Goal: Task Accomplishment & Management: Manage account settings

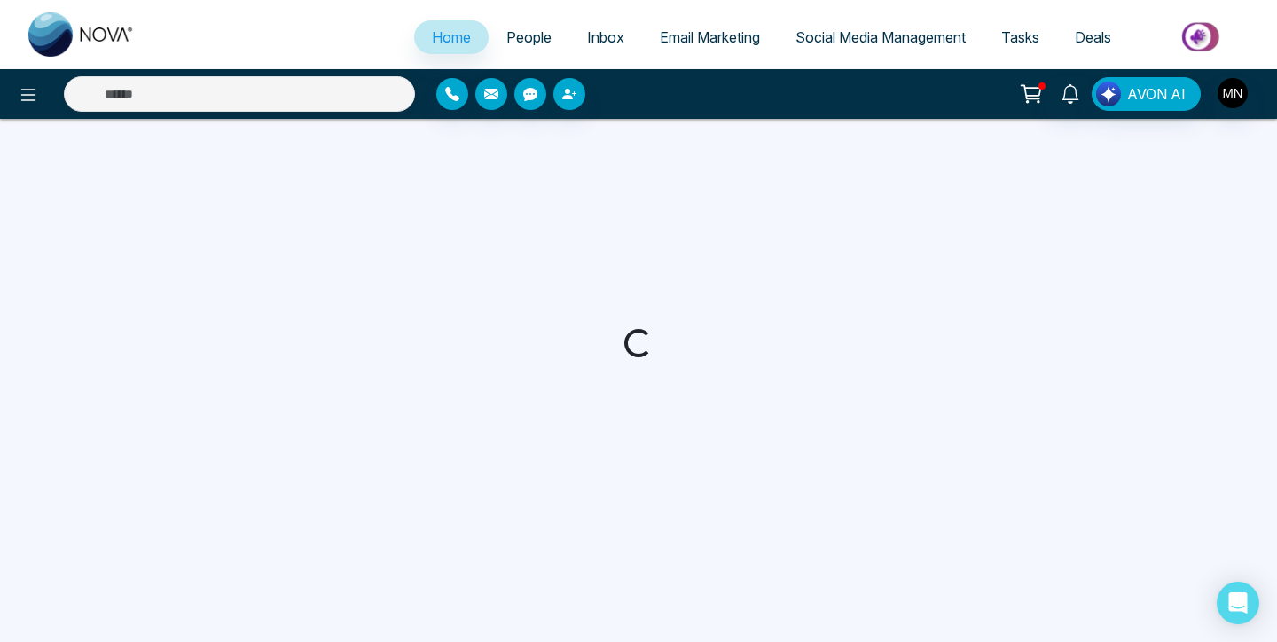
select select "*"
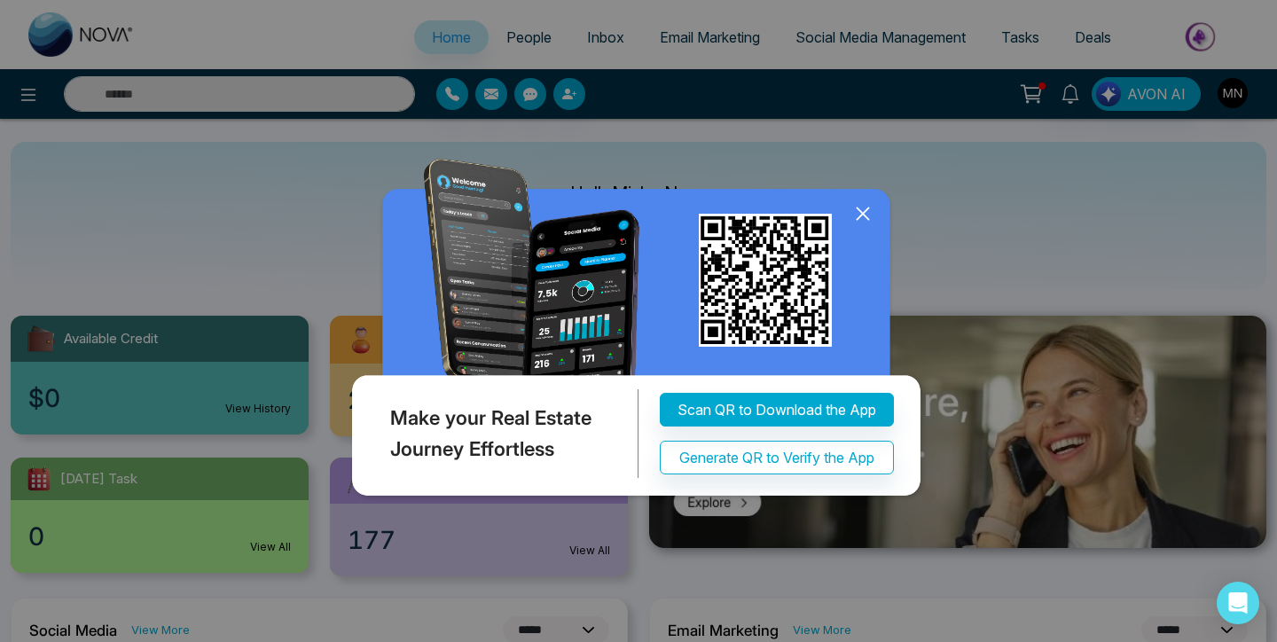
click at [867, 217] on icon at bounding box center [863, 213] width 27 height 27
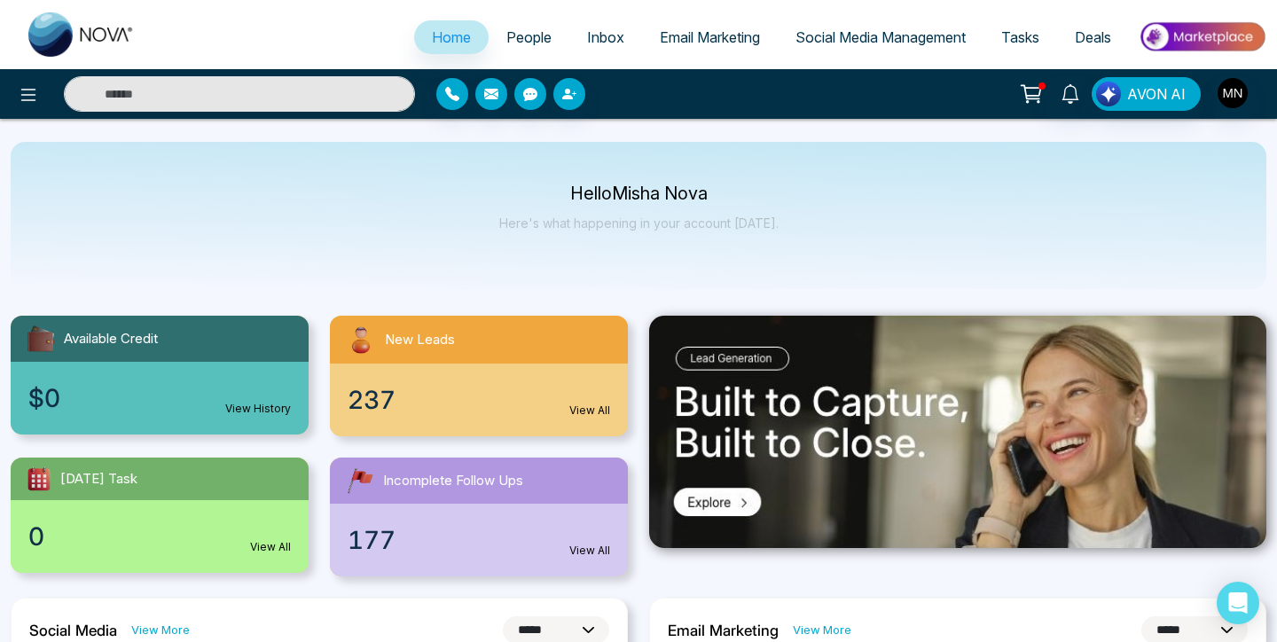
click at [455, 478] on span "Incomplete Follow Ups" at bounding box center [453, 481] width 140 height 20
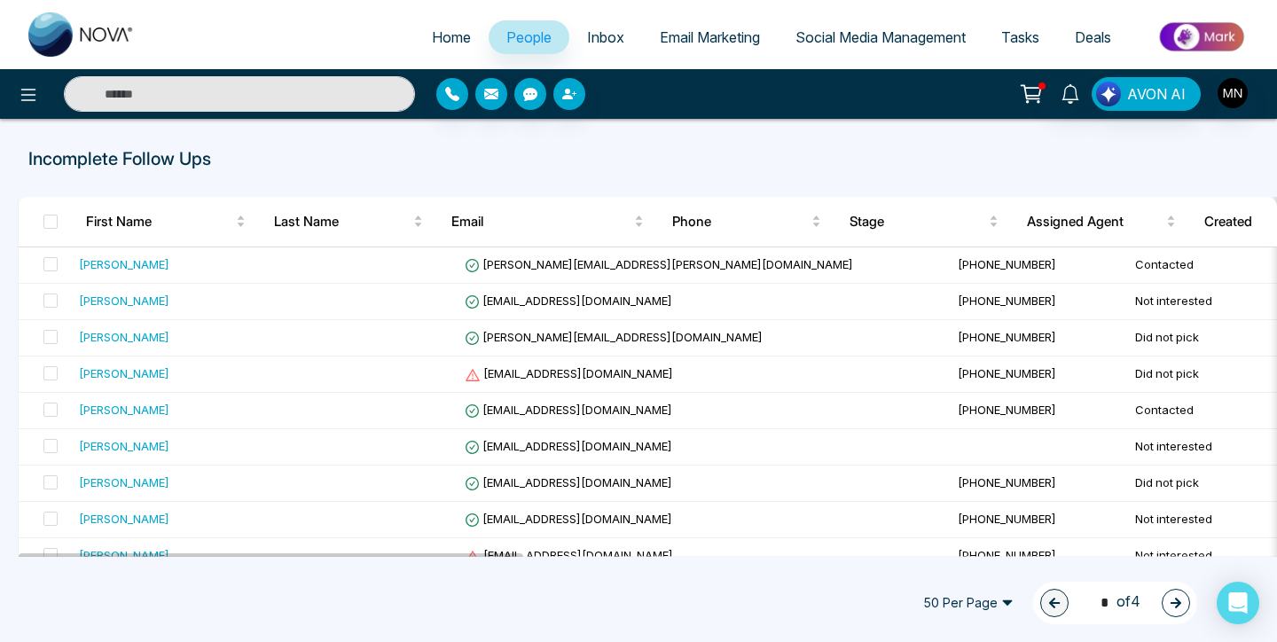
click at [48, 50] on img at bounding box center [81, 34] width 106 height 44
select select "*"
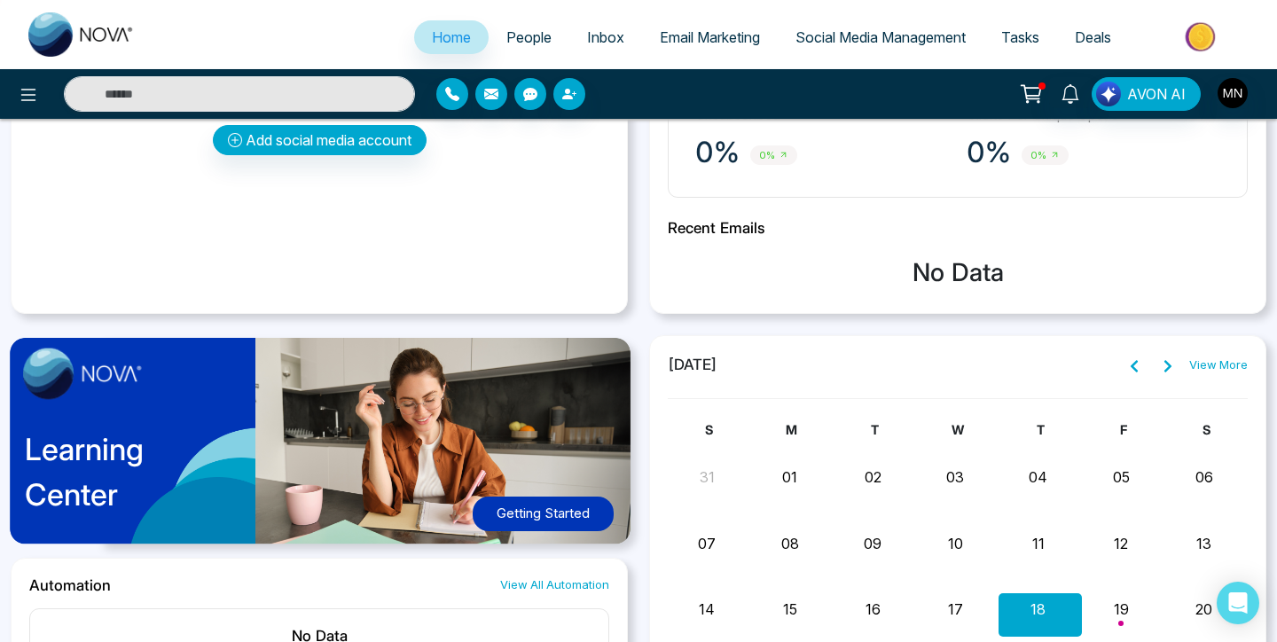
scroll to position [771, 0]
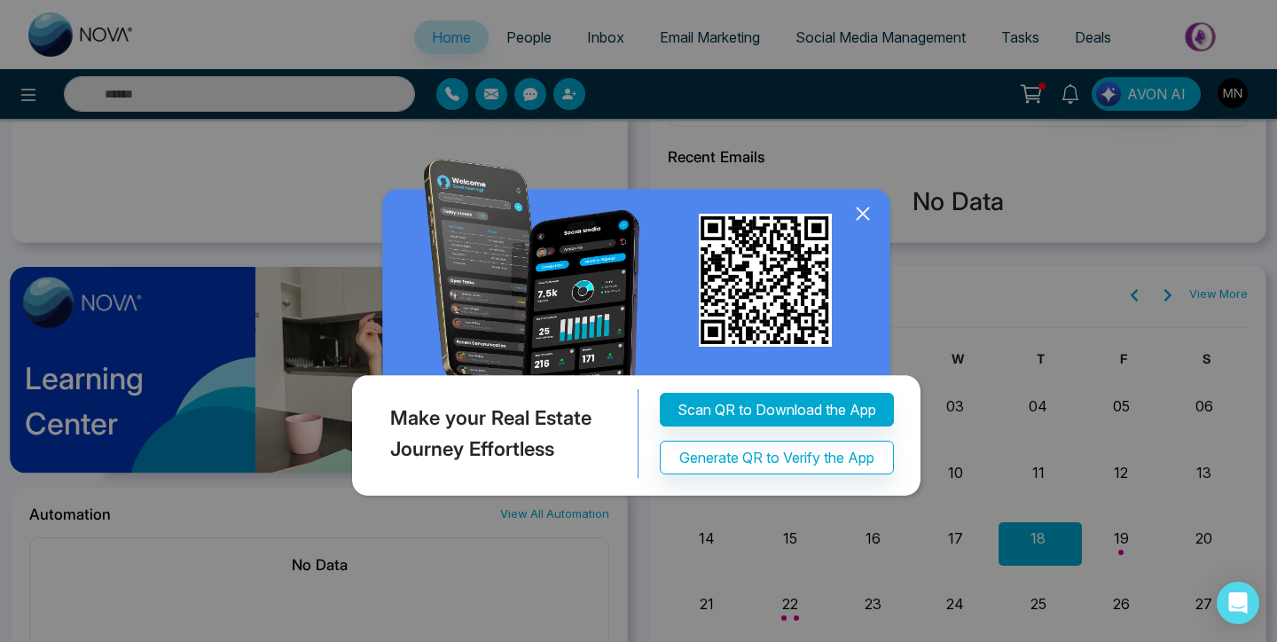
click at [865, 216] on icon at bounding box center [863, 214] width 12 height 12
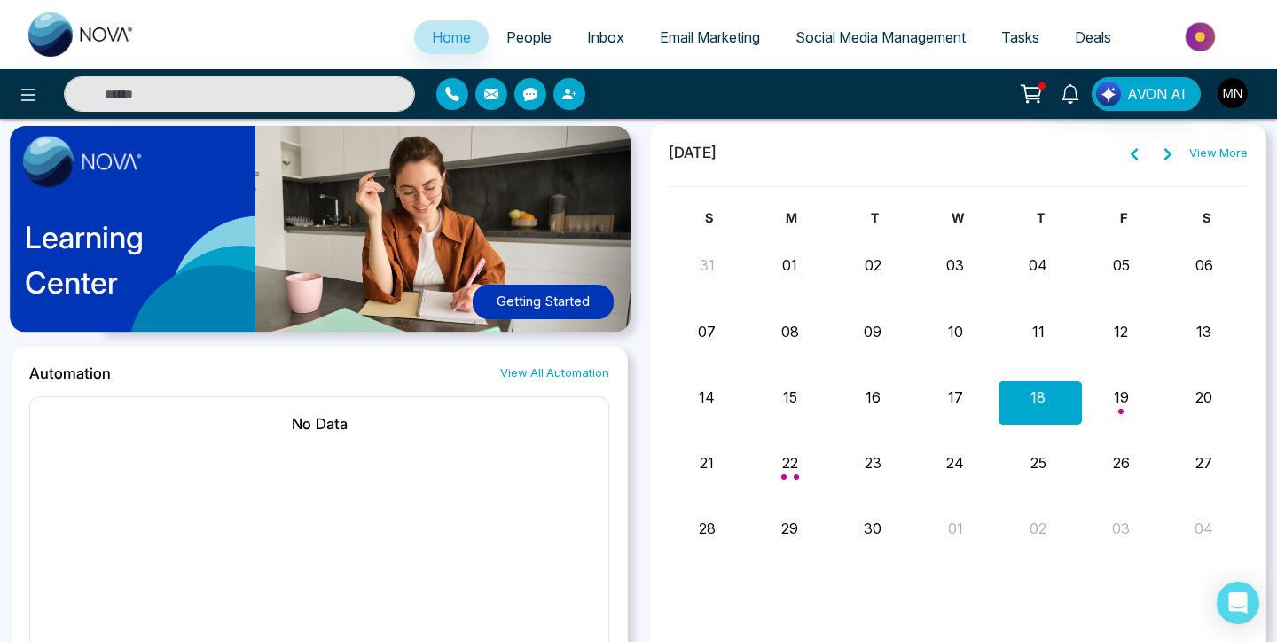
scroll to position [979, 0]
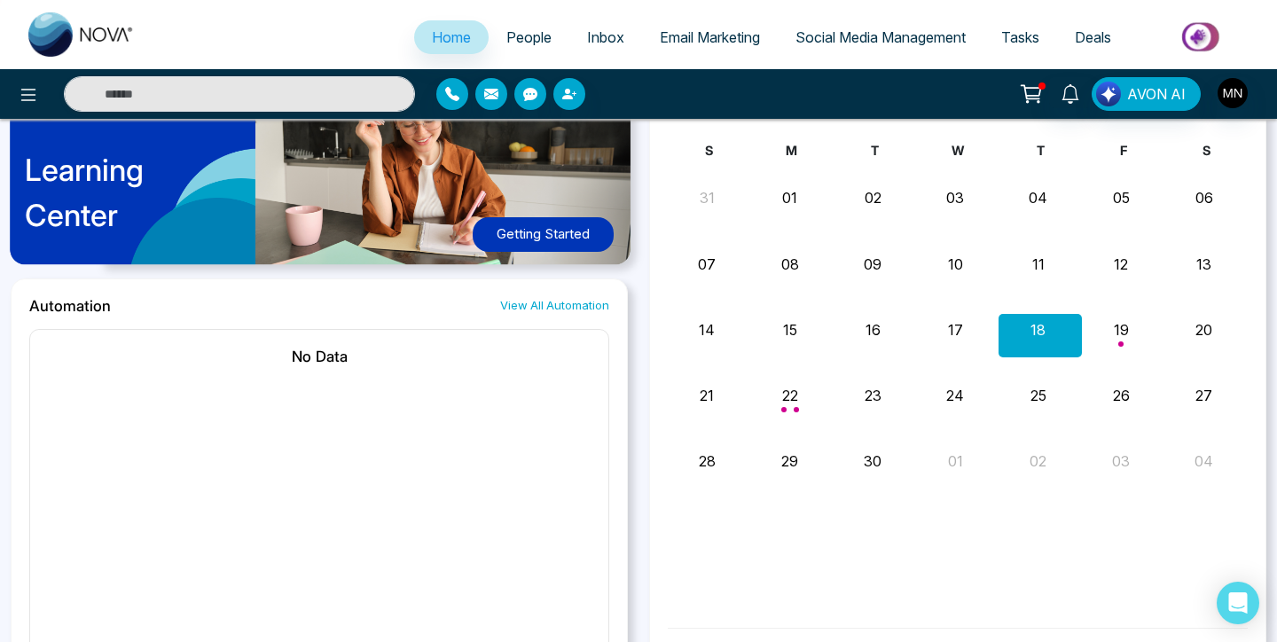
click at [1038, 345] on div "18" at bounding box center [1041, 335] width 82 height 43
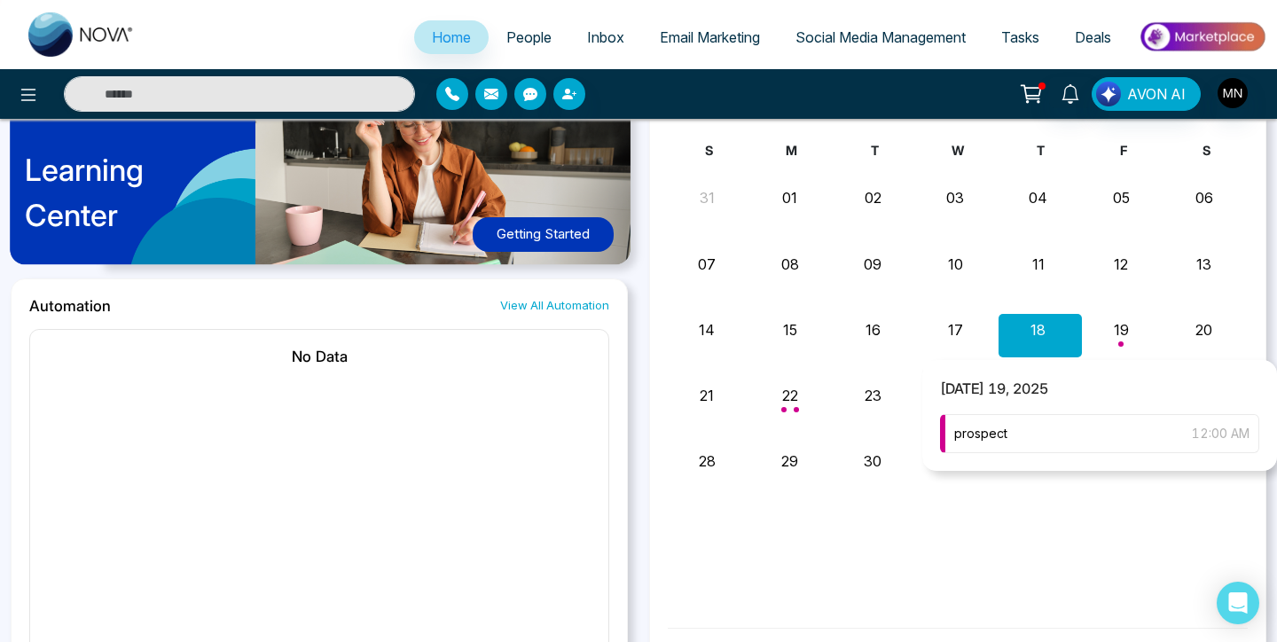
click at [1118, 335] on div "Month View" at bounding box center [1123, 335] width 82 height 43
click at [1124, 331] on div "Month View" at bounding box center [1123, 335] width 82 height 43
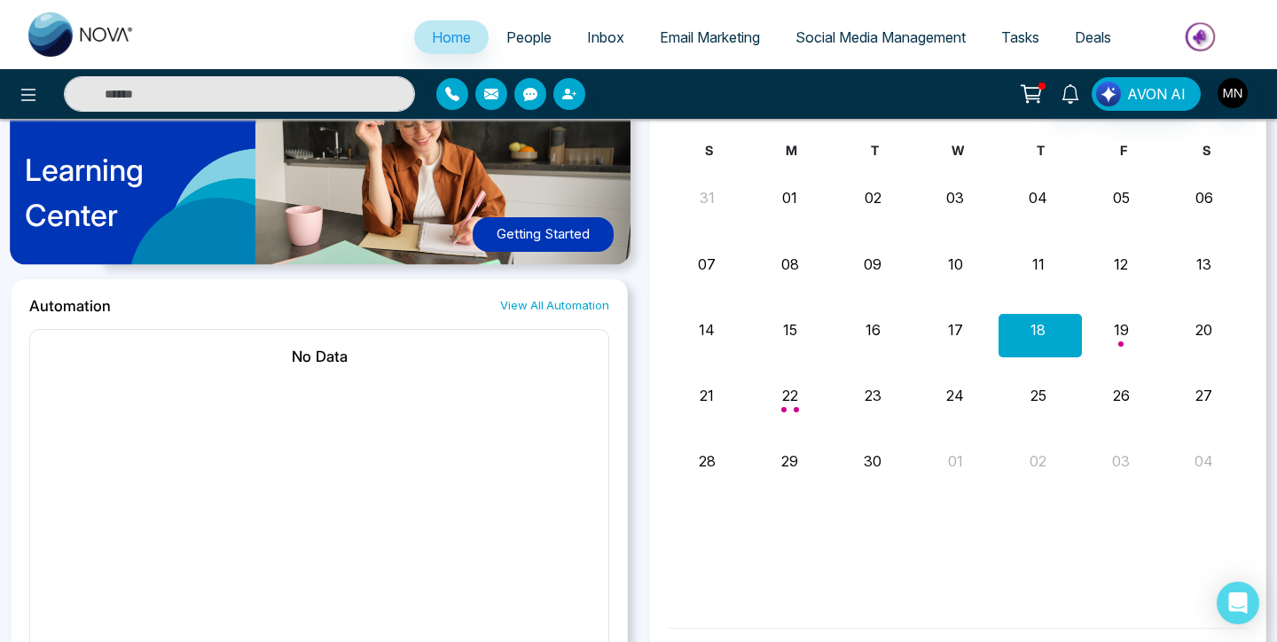
click at [587, 35] on span "Inbox" at bounding box center [605, 37] width 37 height 18
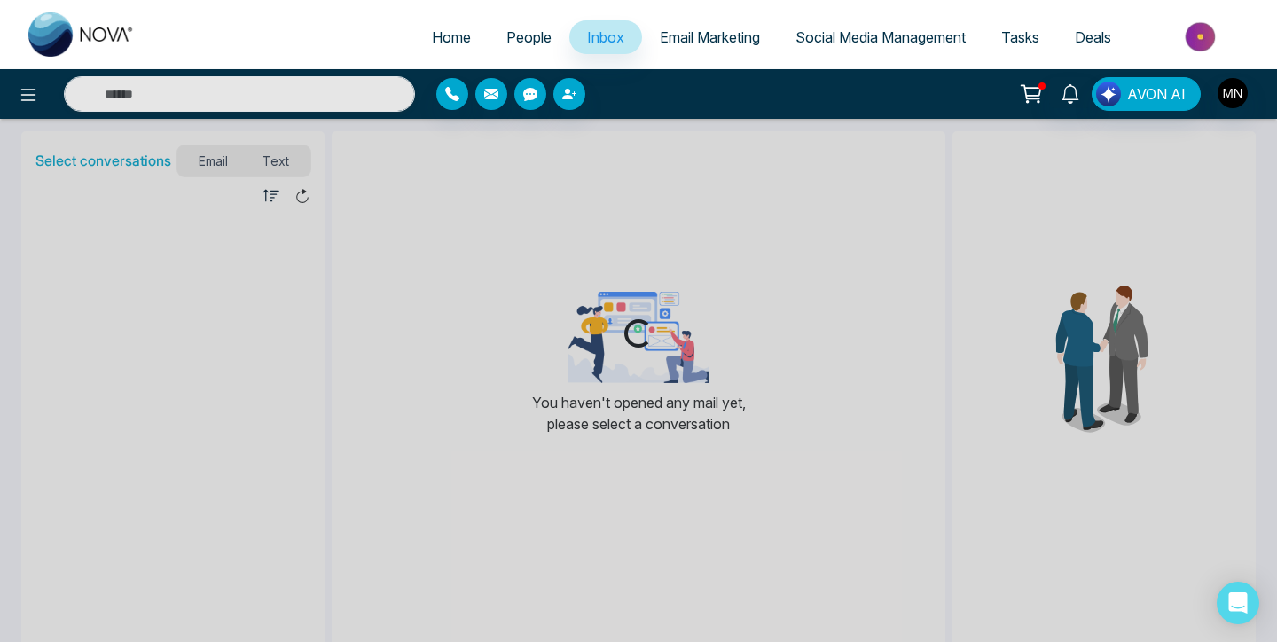
click at [523, 30] on span "People" at bounding box center [528, 37] width 45 height 18
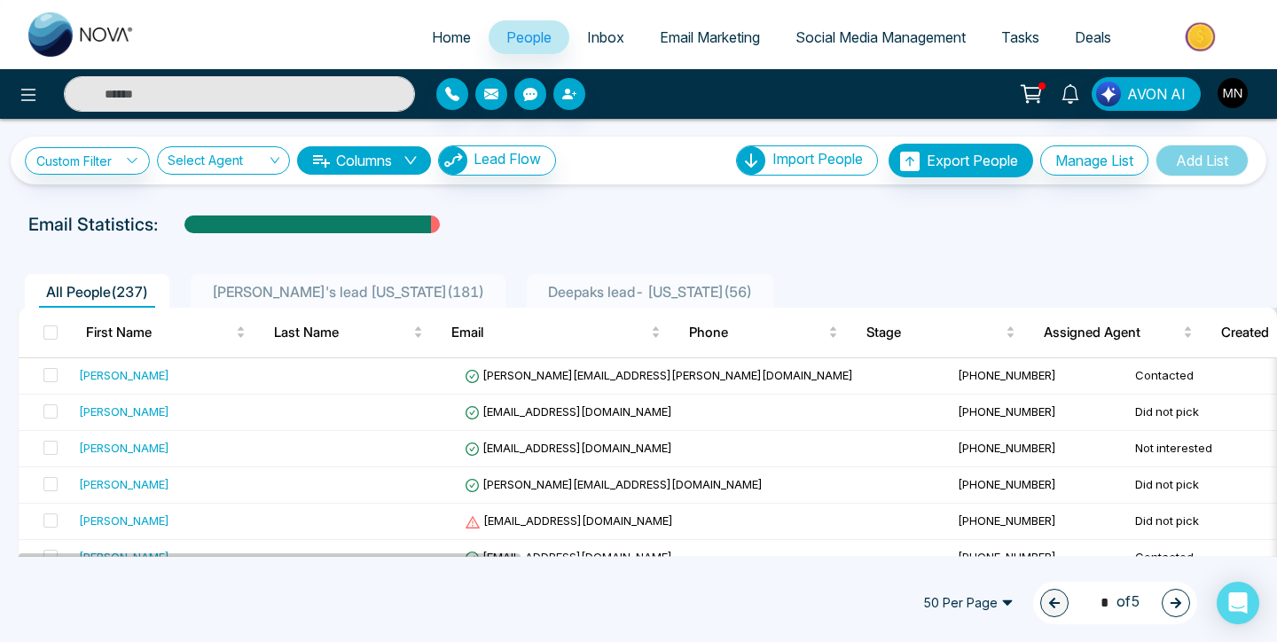
click at [1219, 88] on img "button" at bounding box center [1233, 93] width 30 height 30
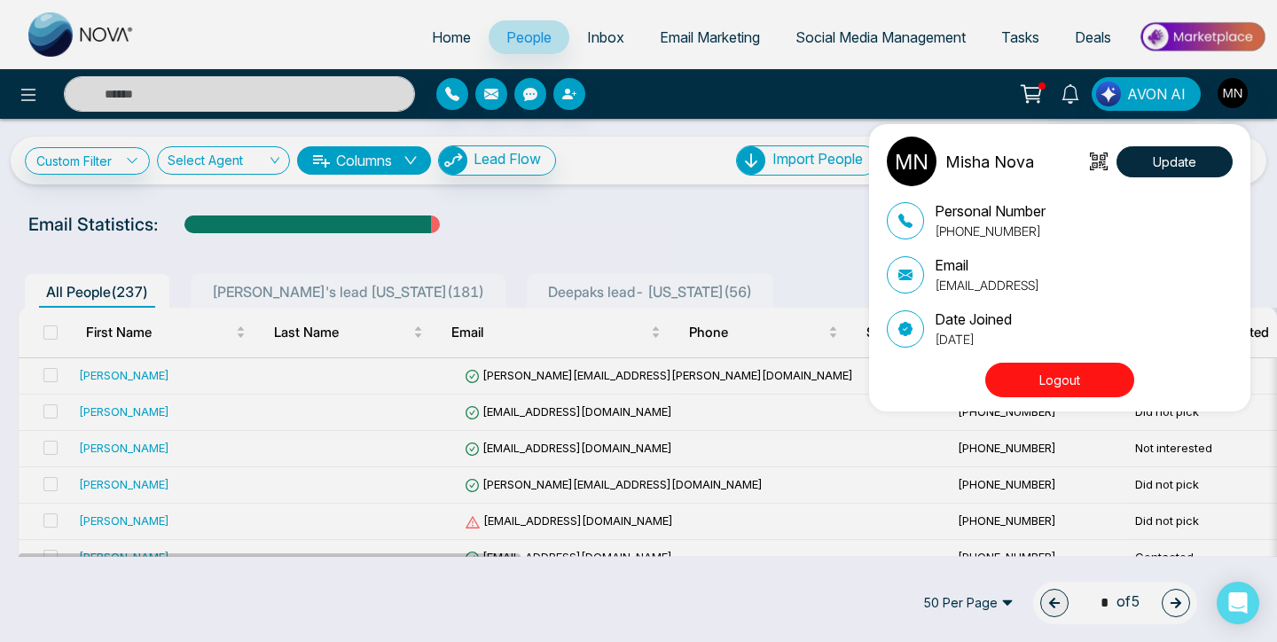
click at [1079, 35] on div "Misha Nova Update Personal Number [PHONE_NUMBER] Email [EMAIL_ADDRESS] Date Joi…" at bounding box center [638, 321] width 1277 height 642
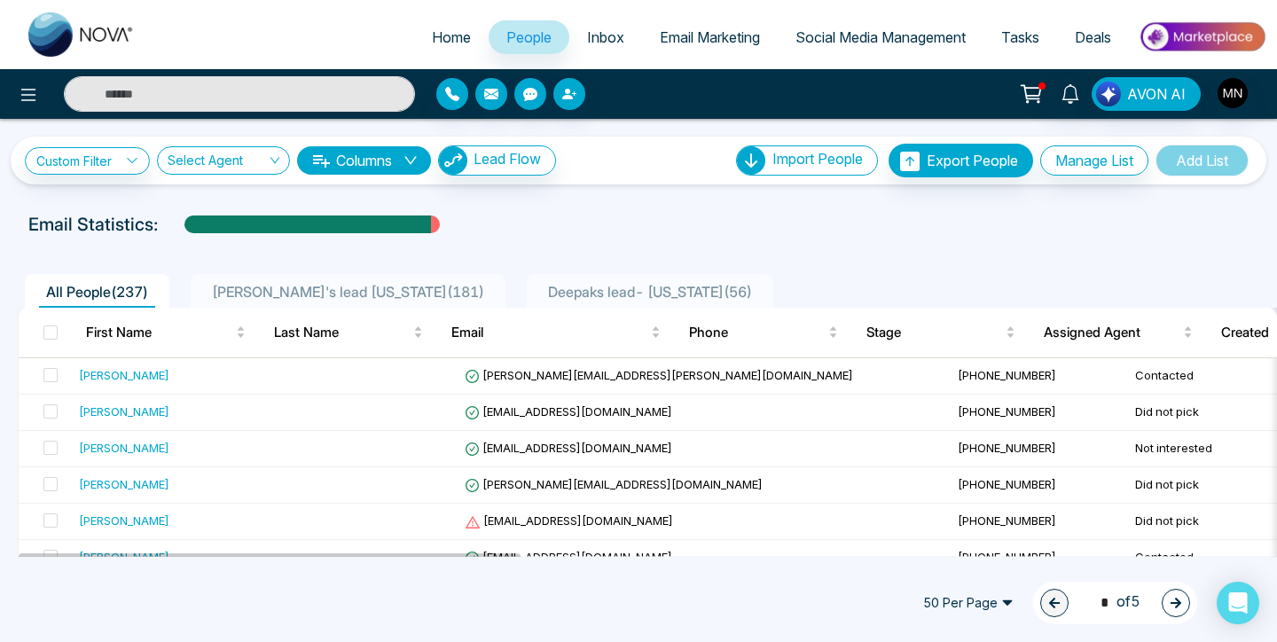
click at [1028, 30] on span "Tasks" at bounding box center [1020, 37] width 38 height 18
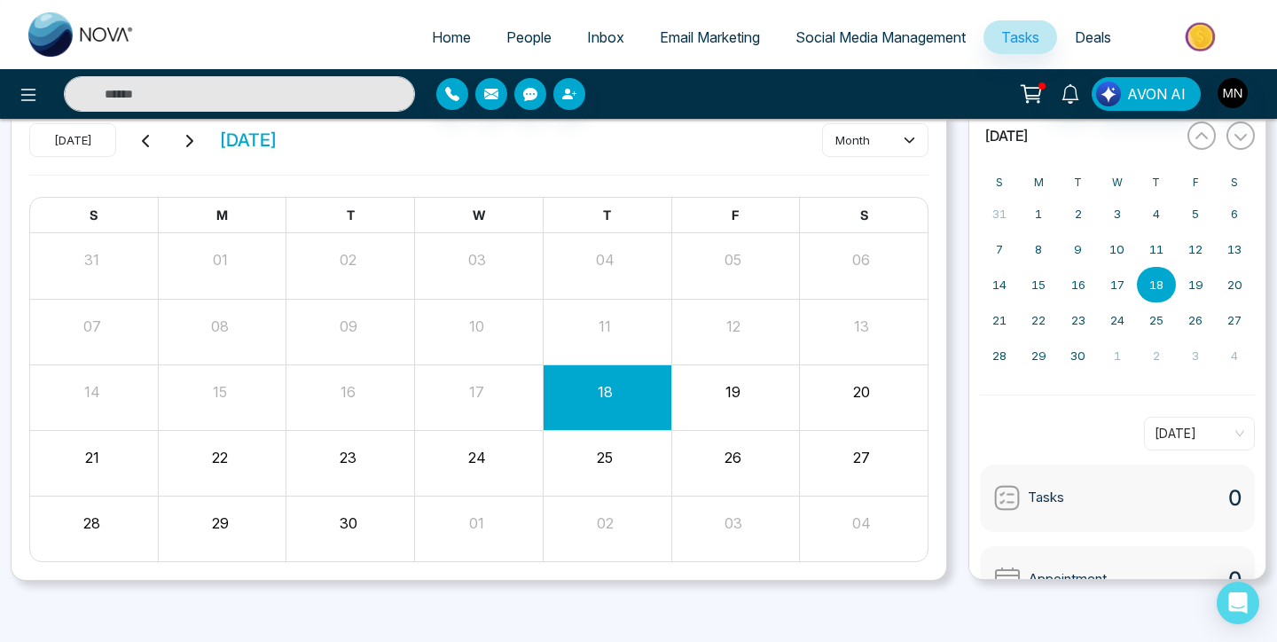
scroll to position [81, 0]
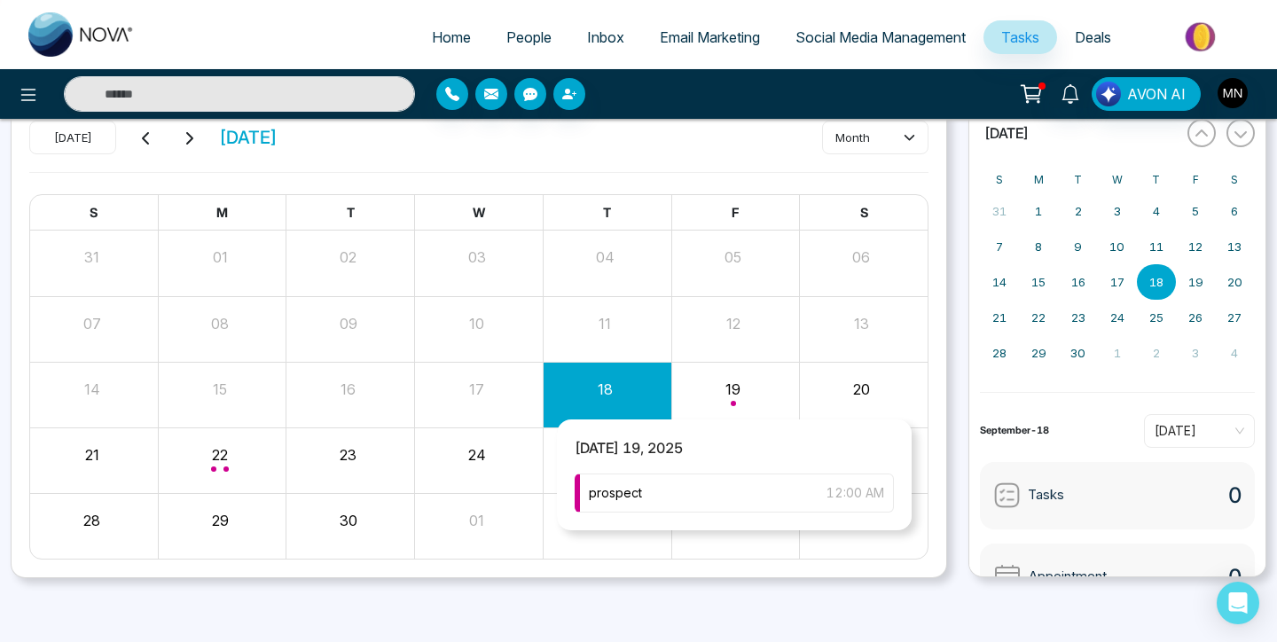
click at [740, 396] on div "Month View" at bounding box center [735, 394] width 129 height 43
click at [721, 383] on div "Month View" at bounding box center [735, 394] width 129 height 43
click at [649, 494] on div "prospect 12:00 AM" at bounding box center [734, 493] width 319 height 39
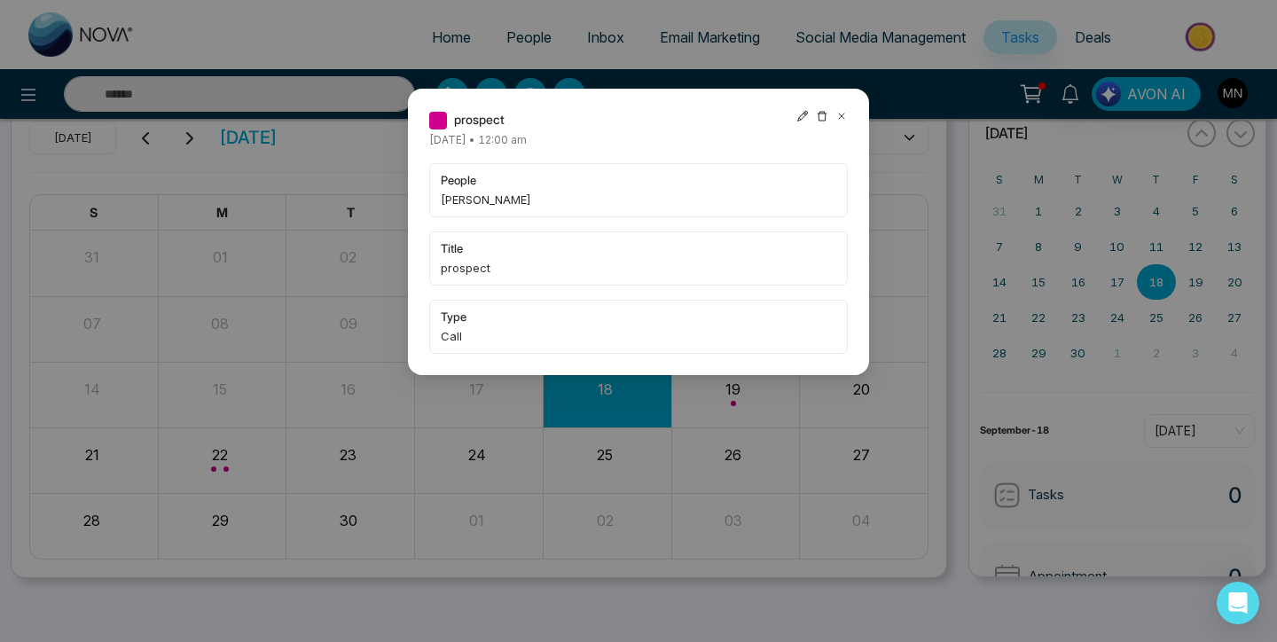
click at [474, 277] on span "prospect" at bounding box center [639, 268] width 396 height 18
click at [655, 98] on div "prospect [DATE] • 12:00 am people [PERSON_NAME] title prospect type Call" at bounding box center [638, 232] width 461 height 286
click at [840, 113] on icon at bounding box center [841, 116] width 12 height 12
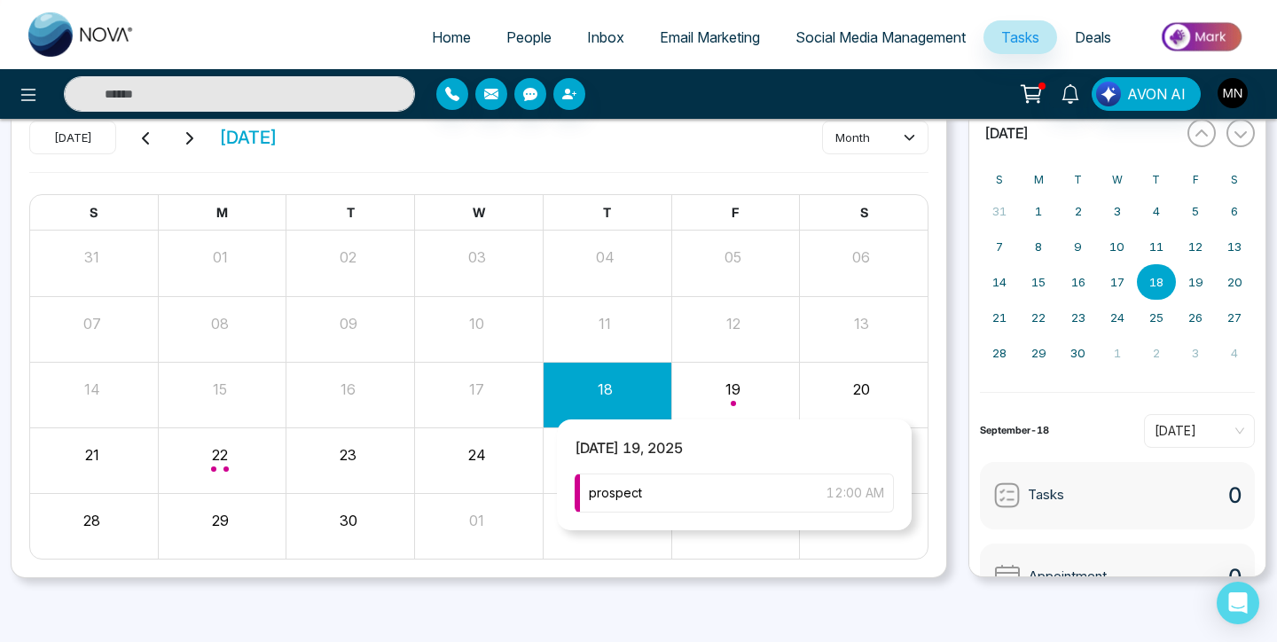
click at [736, 404] on div "Month View" at bounding box center [735, 394] width 129 height 43
click at [697, 453] on span "[DATE] 19, 2025" at bounding box center [629, 456] width 144 height 35
click at [622, 511] on div "prospect 12:00 AM" at bounding box center [734, 493] width 319 height 39
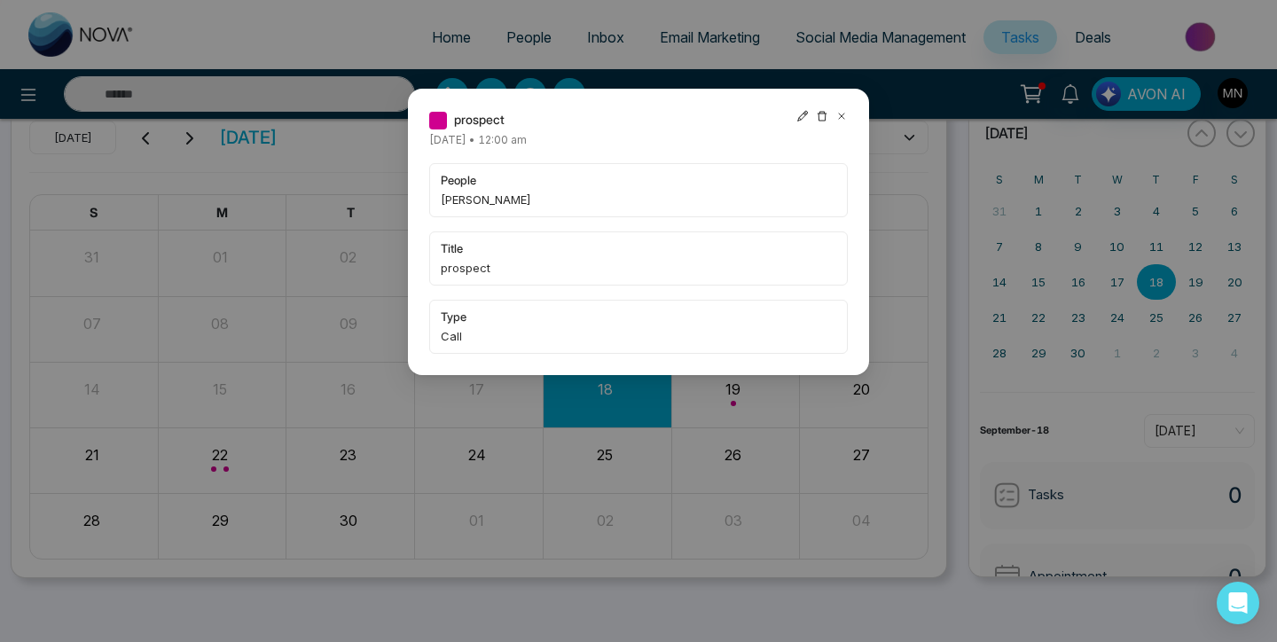
click at [841, 115] on icon at bounding box center [841, 116] width 5 height 5
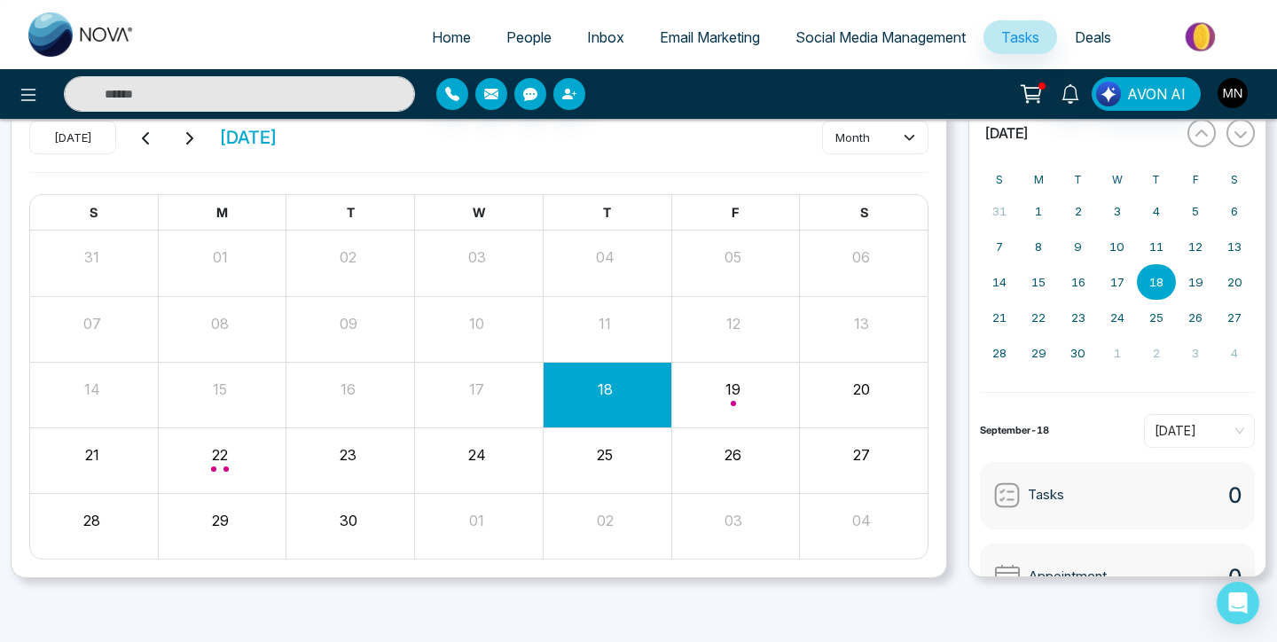
click at [1247, 81] on button "button" at bounding box center [1233, 93] width 32 height 32
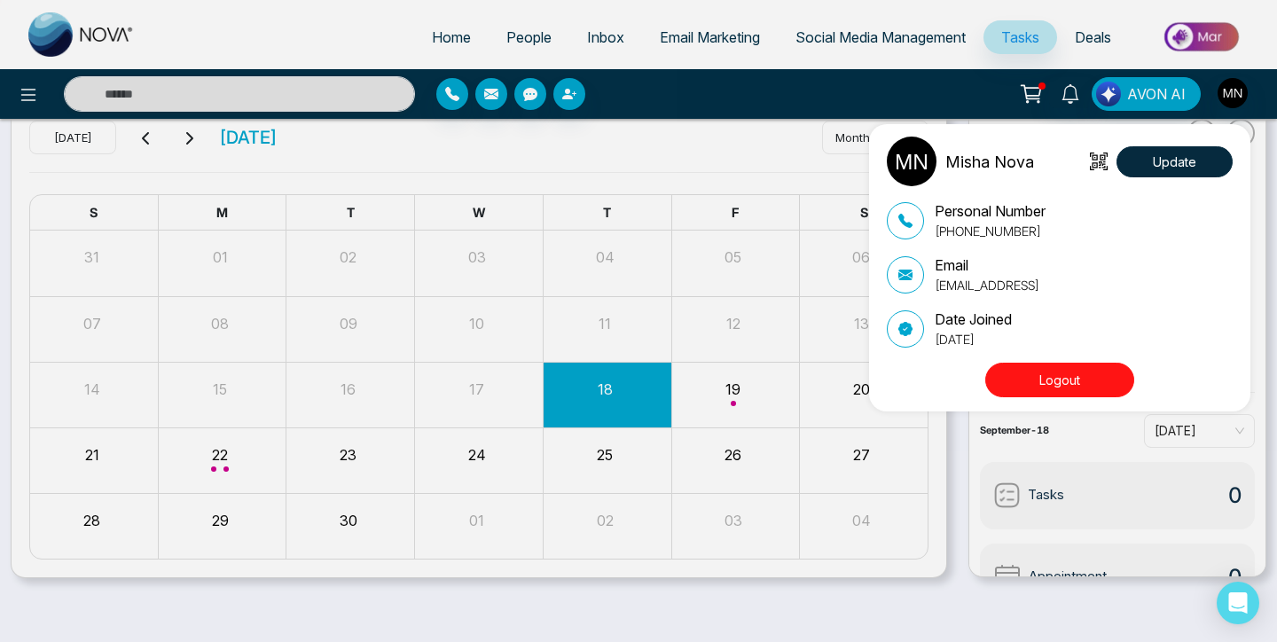
click at [218, 453] on div "Misha Nova Update Personal Number [PHONE_NUMBER] Email [EMAIL_ADDRESS] Date Joi…" at bounding box center [638, 321] width 1277 height 642
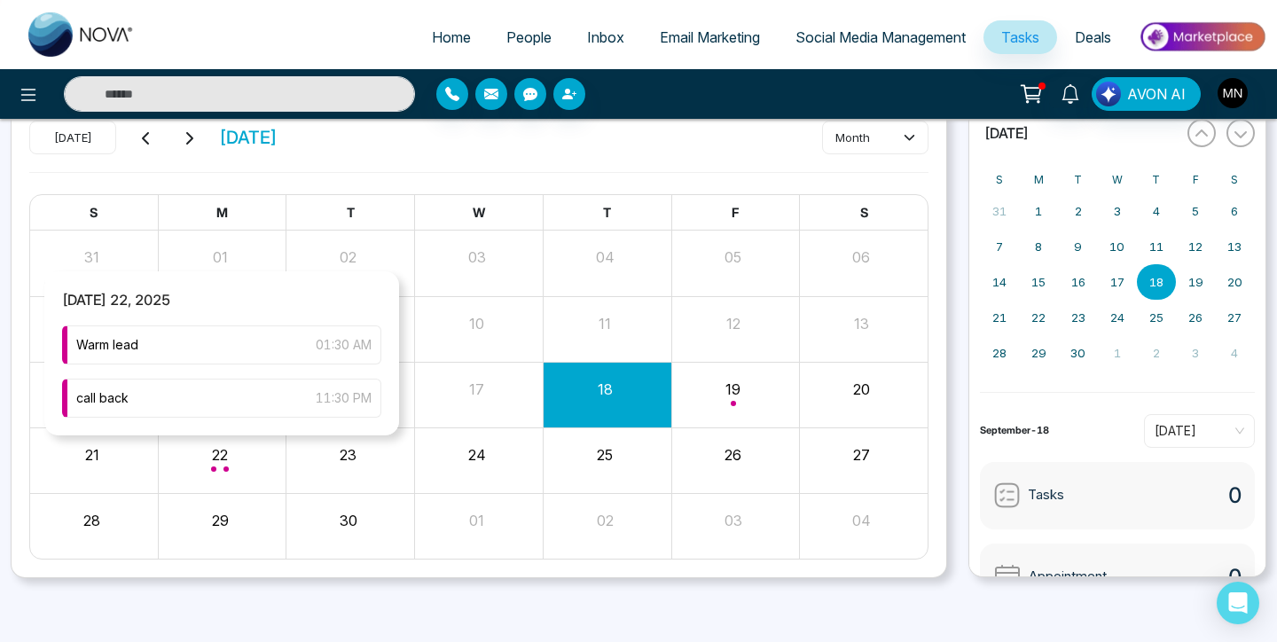
click at [224, 452] on div "Month View" at bounding box center [223, 460] width 129 height 43
click at [224, 333] on div "Warm lead 01:30 AM" at bounding box center [221, 344] width 319 height 39
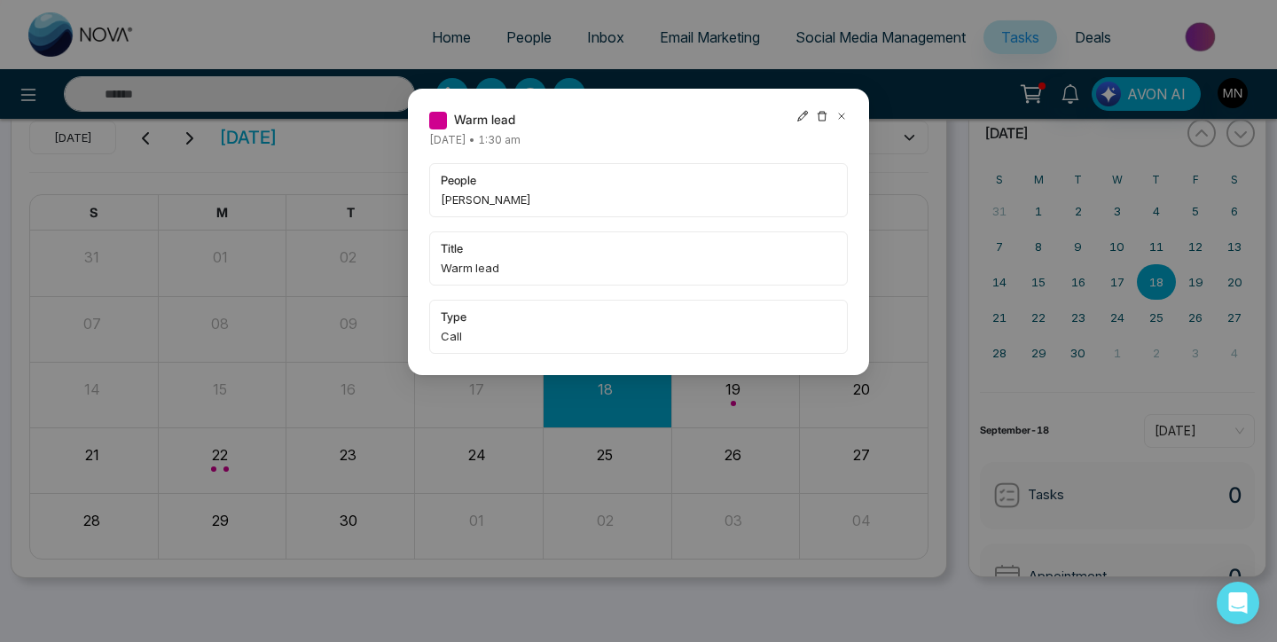
click at [840, 115] on icon at bounding box center [841, 116] width 12 height 12
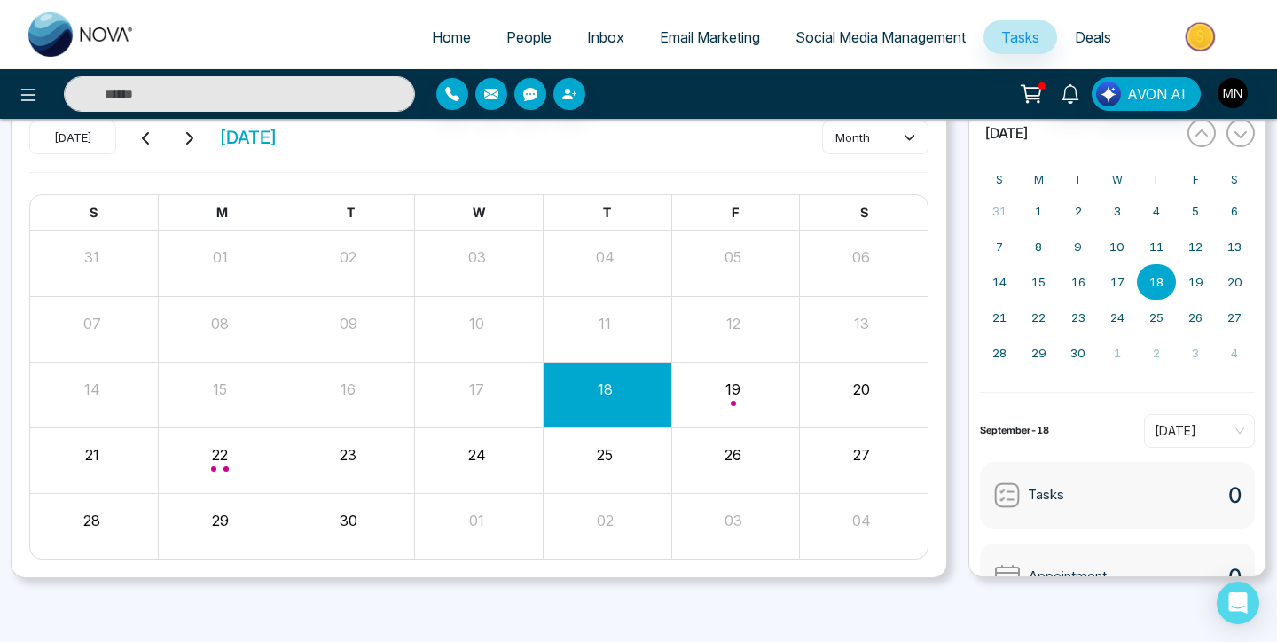
click at [211, 459] on div "Month View" at bounding box center [223, 460] width 129 height 43
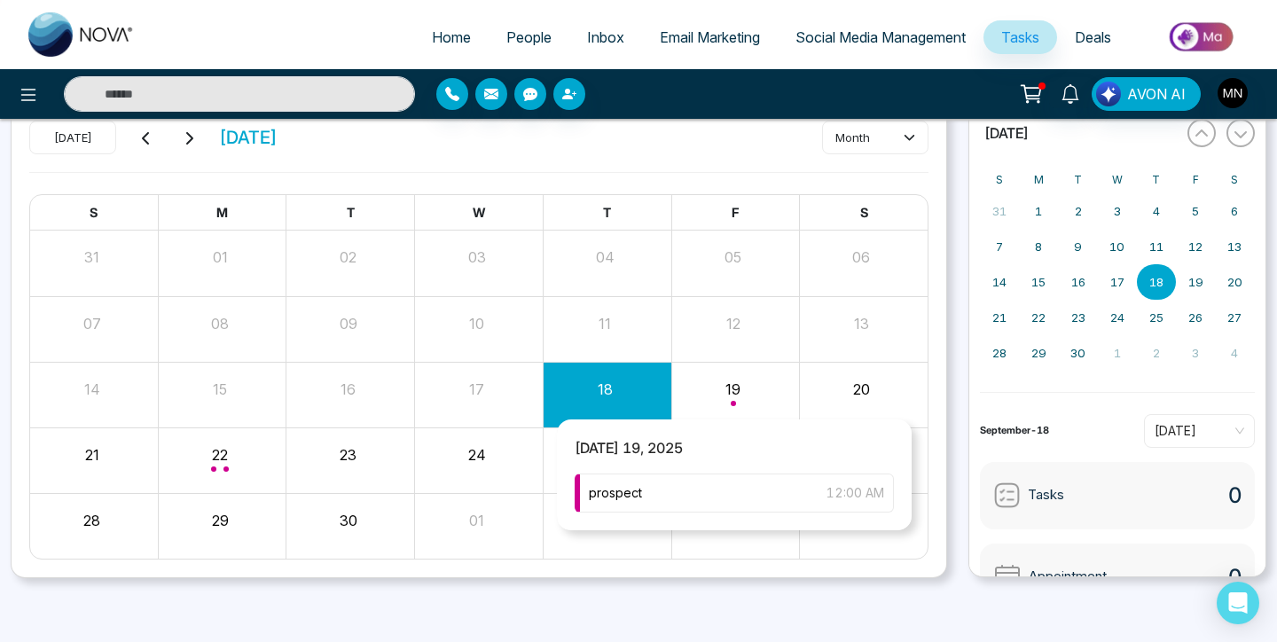
click at [723, 387] on div "Month View" at bounding box center [735, 394] width 129 height 43
click at [693, 356] on div "Month View" at bounding box center [735, 329] width 129 height 65
click at [709, 397] on div "Month View" at bounding box center [735, 394] width 129 height 43
click at [754, 403] on div "Month View" at bounding box center [735, 394] width 129 height 43
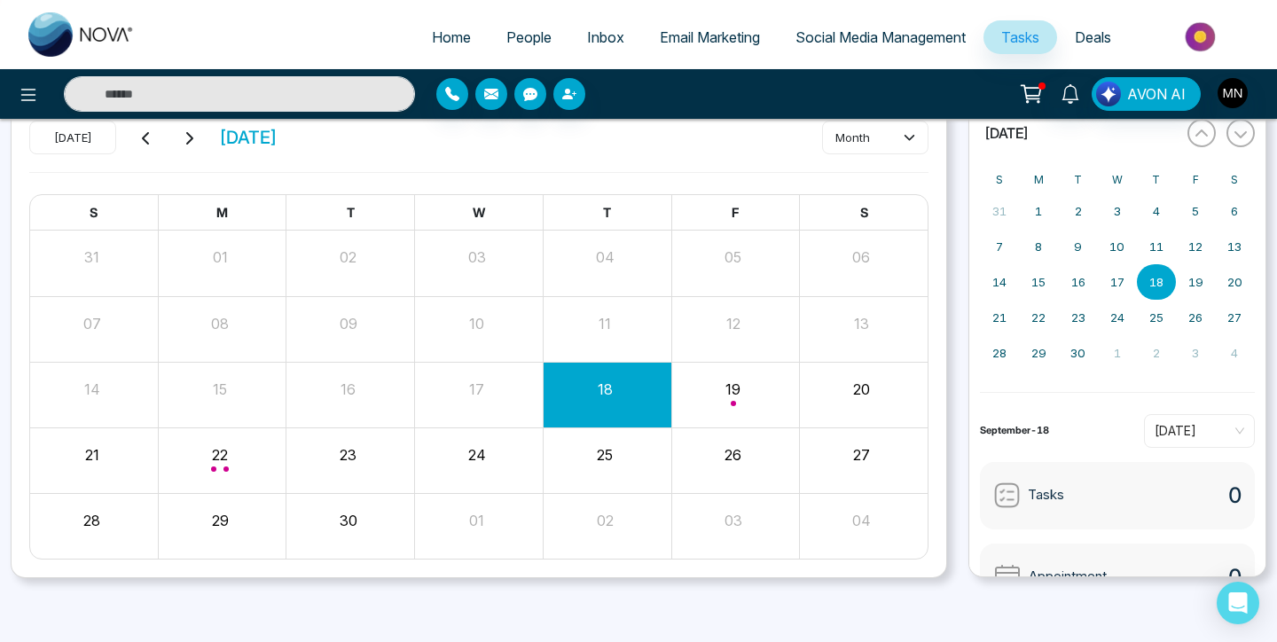
scroll to position [0, 0]
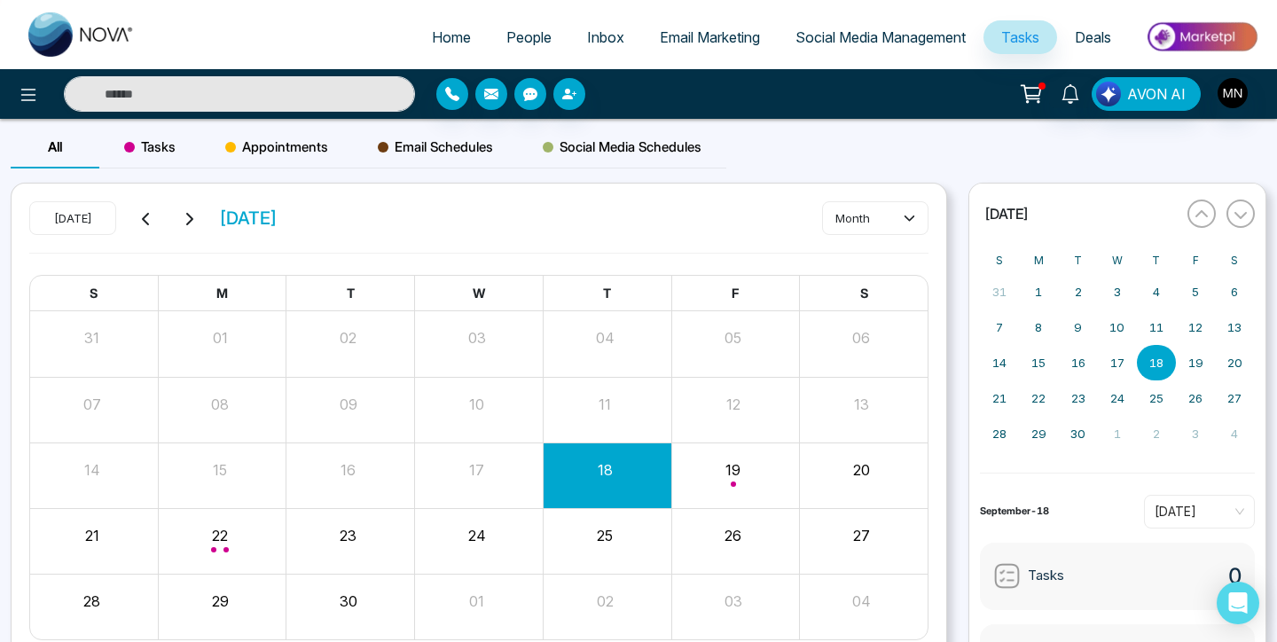
click at [912, 7] on div "Home People Inbox Email Marketing Social Media Management Tasks Deals" at bounding box center [638, 34] width 1277 height 69
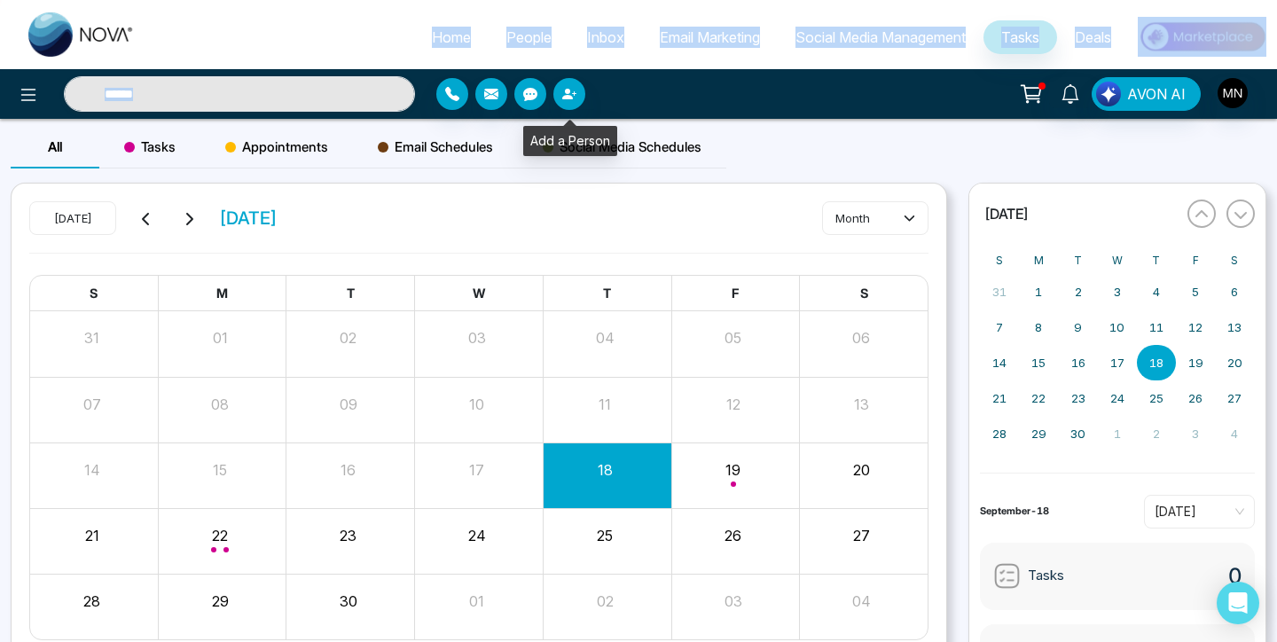
drag, startPoint x: 391, startPoint y: 37, endPoint x: 581, endPoint y: 78, distance: 194.1
click at [581, 78] on div "Home People Inbox Email Marketing Social Media Management Tasks Deals AVON AI" at bounding box center [638, 59] width 1277 height 119
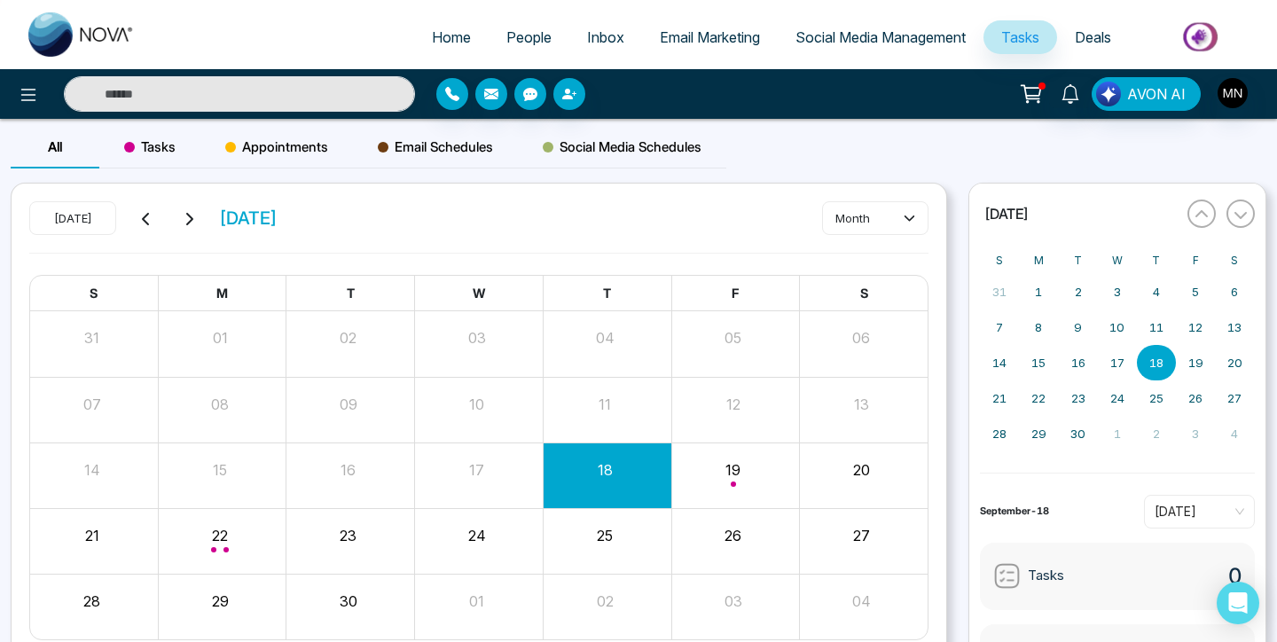
click at [355, 29] on ul "Home People Inbox Email Marketing Social Media Management Tasks Deals" at bounding box center [710, 38] width 1114 height 49
drag, startPoint x: 355, startPoint y: 29, endPoint x: 301, endPoint y: 25, distance: 54.3
click at [301, 26] on ul "Home People Inbox Email Marketing Social Media Management Tasks Deals" at bounding box center [710, 38] width 1114 height 49
drag, startPoint x: 333, startPoint y: 30, endPoint x: 491, endPoint y: 50, distance: 159.1
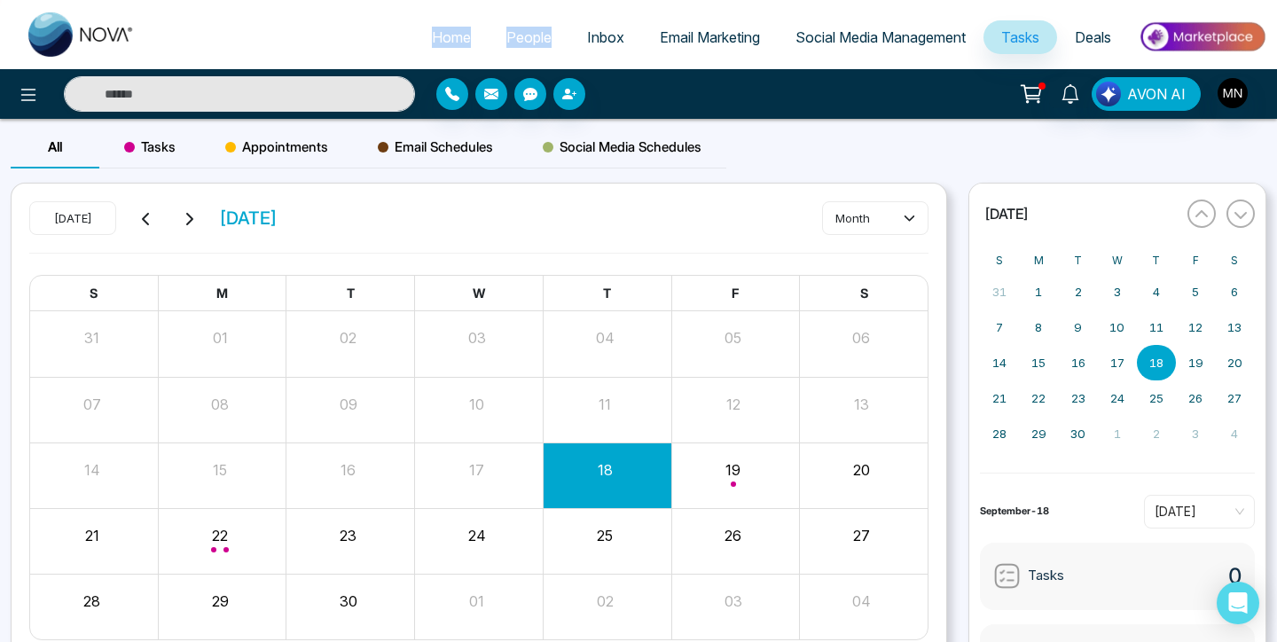
click at [491, 51] on ul "Home People Inbox Email Marketing Social Media Management Tasks Deals" at bounding box center [710, 38] width 1114 height 49
click at [368, 56] on ul "Home People Inbox Email Marketing Social Media Management Tasks Deals" at bounding box center [710, 38] width 1114 height 49
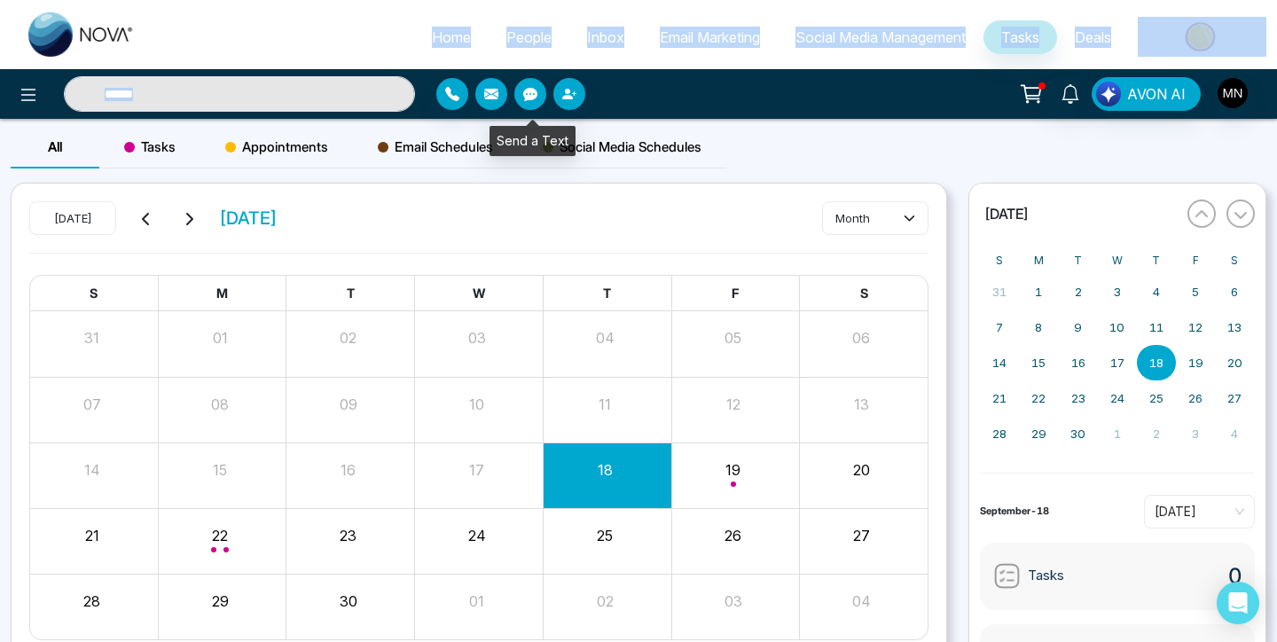
drag, startPoint x: 370, startPoint y: 10, endPoint x: 524, endPoint y: 107, distance: 182.6
click at [524, 107] on div "Home People Inbox Email Marketing Social Media Management Tasks Deals AVON AI" at bounding box center [638, 59] width 1277 height 119
click at [629, 82] on div at bounding box center [585, 94] width 298 height 32
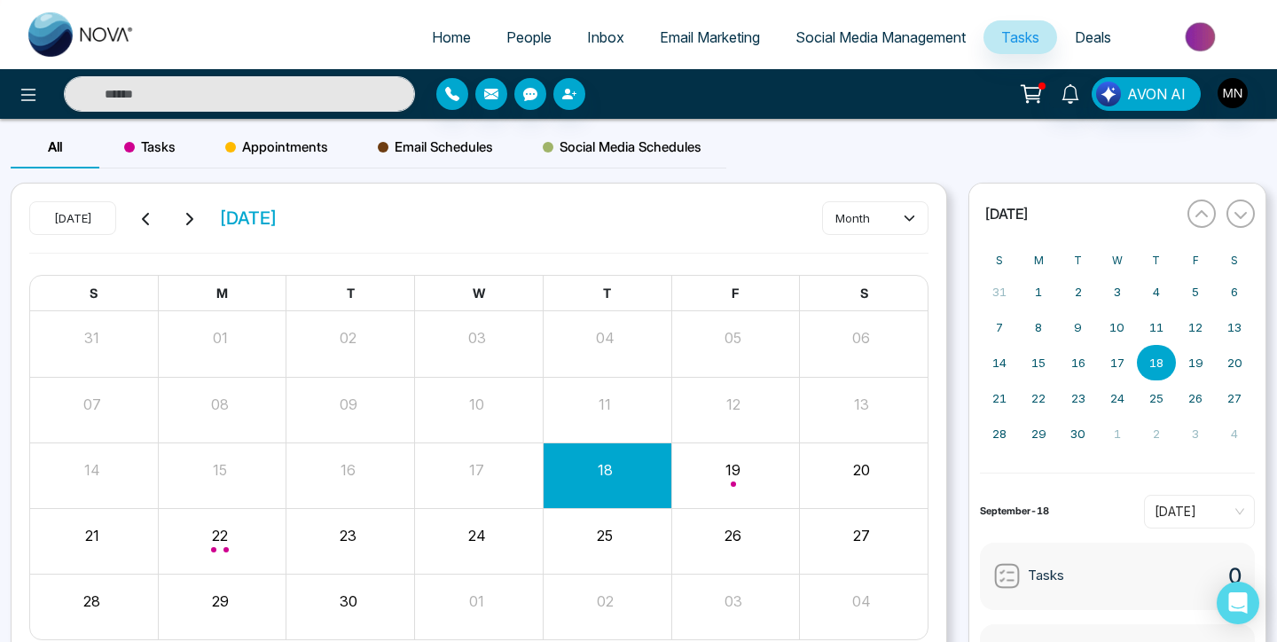
drag, startPoint x: 391, startPoint y: 17, endPoint x: 389, endPoint y: 40, distance: 23.1
click at [389, 41] on ul "Home People Inbox Email Marketing Social Media Management Tasks Deals" at bounding box center [710, 38] width 1114 height 49
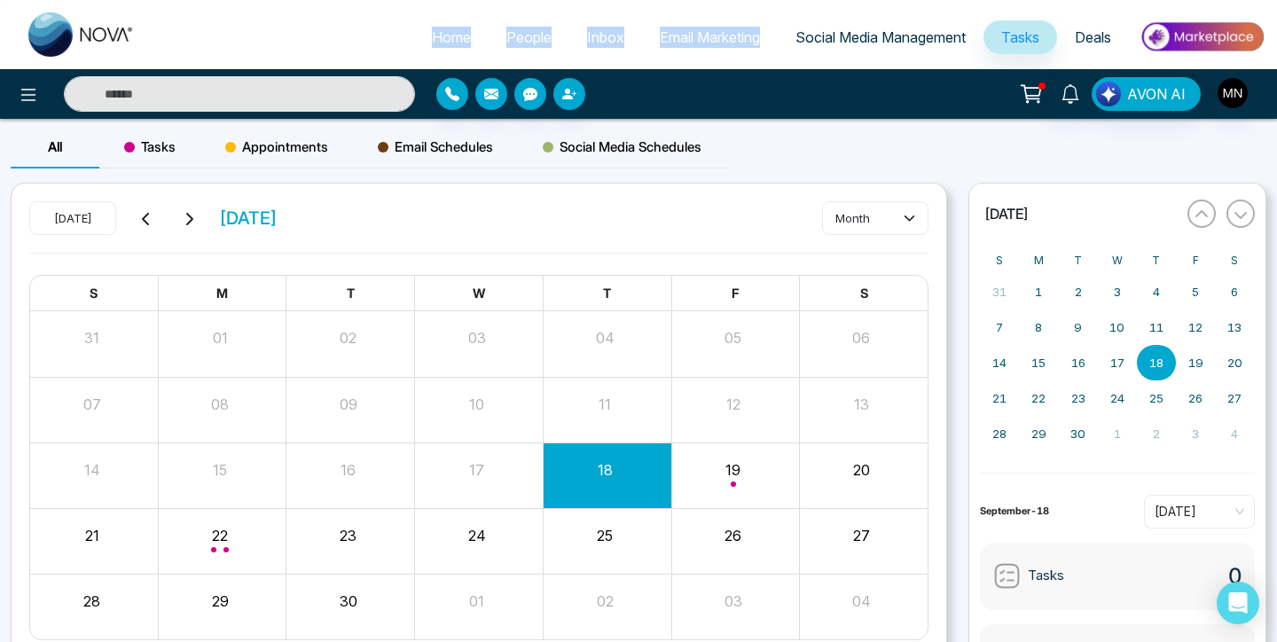
drag, startPoint x: 389, startPoint y: 40, endPoint x: 753, endPoint y: 80, distance: 365.8
click at [753, 80] on div "Home People Inbox Email Marketing Social Media Management Tasks Deals AVON AI" at bounding box center [638, 59] width 1277 height 119
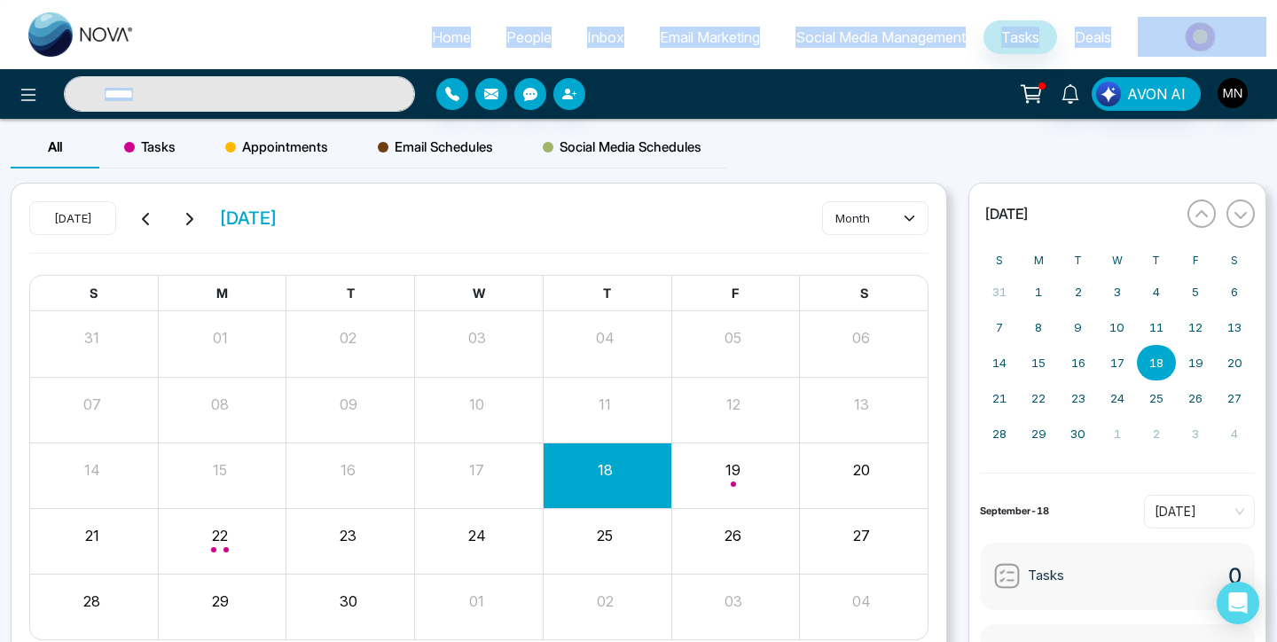
click at [753, 80] on div "AVON AI" at bounding box center [1011, 94] width 532 height 34
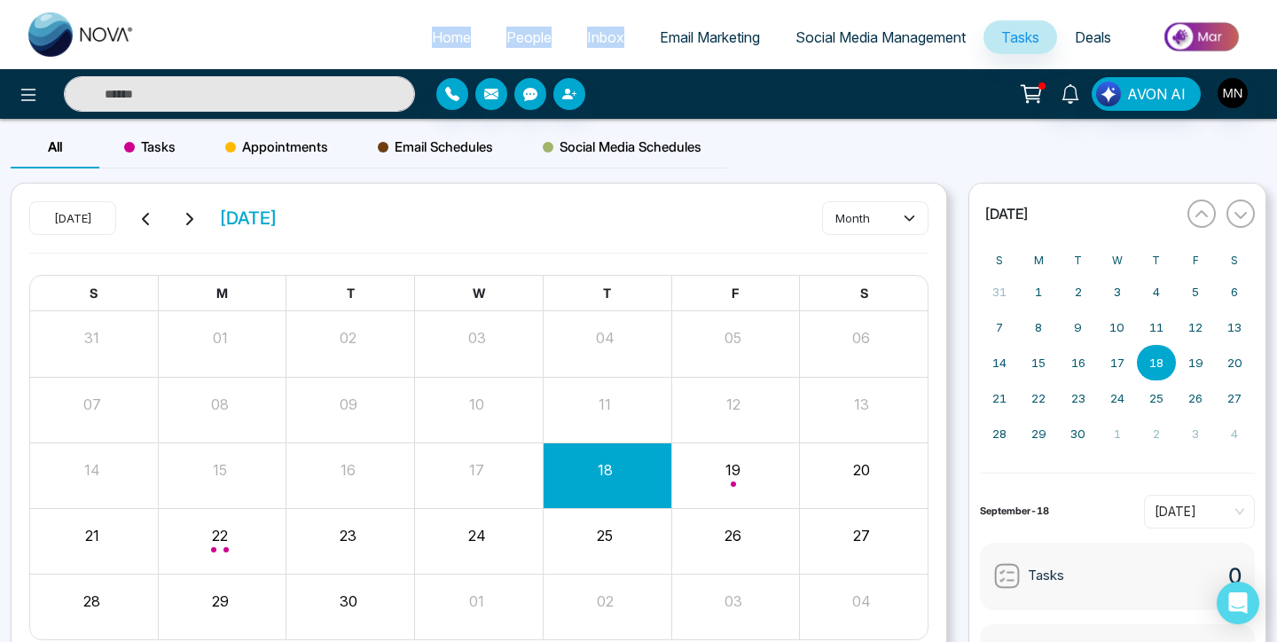
drag, startPoint x: 357, startPoint y: 15, endPoint x: 559, endPoint y: 49, distance: 204.1
click at [559, 49] on ul "Home People Inbox Email Marketing Social Media Management Tasks Deals" at bounding box center [710, 38] width 1114 height 49
click at [592, 71] on div "AVON AI" at bounding box center [638, 94] width 1277 height 50
click at [750, 67] on div "Home People Inbox Email Marketing Social Media Management Tasks Deals" at bounding box center [638, 34] width 1277 height 69
drag, startPoint x: 355, startPoint y: 28, endPoint x: 582, endPoint y: 46, distance: 227.7
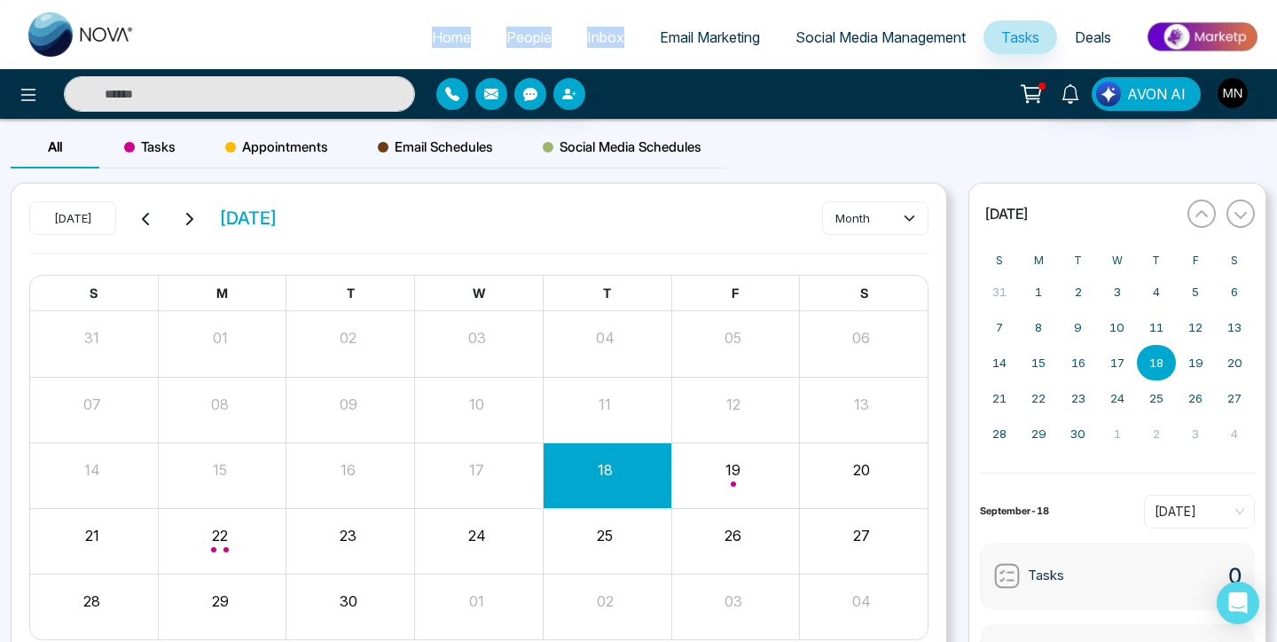
click at [582, 48] on ul "Home People Inbox Email Marketing Social Media Management Tasks Deals" at bounding box center [710, 38] width 1114 height 49
click at [672, 90] on div at bounding box center [585, 94] width 298 height 32
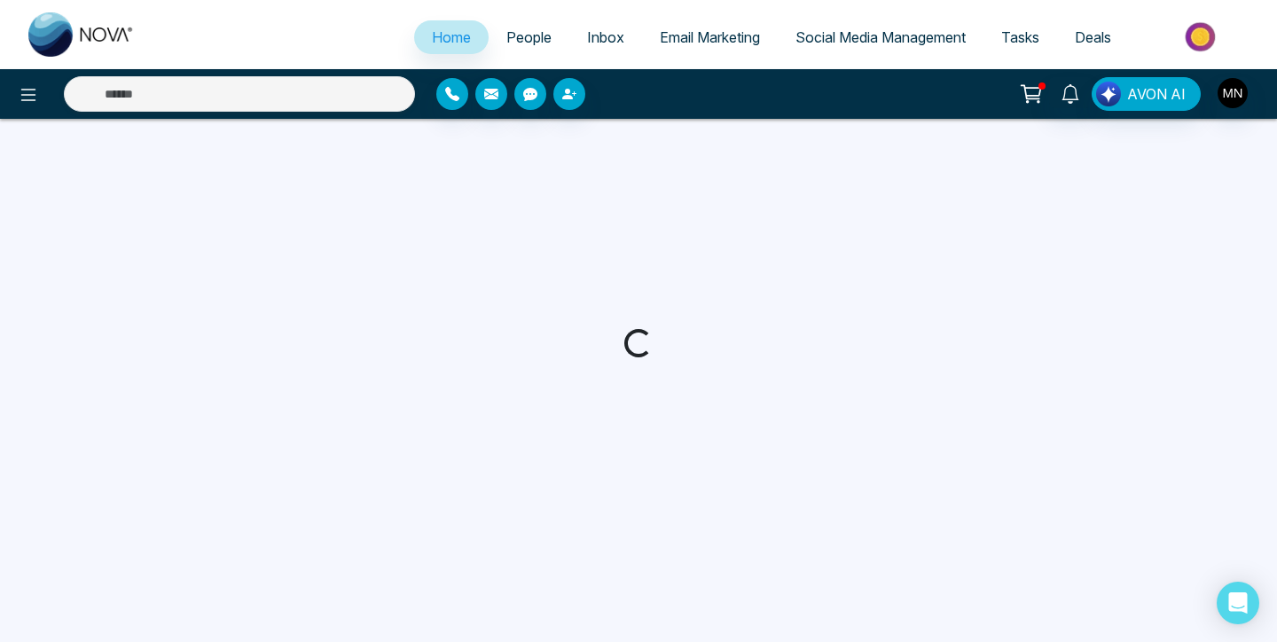
select select "*"
